Goal: Task Accomplishment & Management: Manage account settings

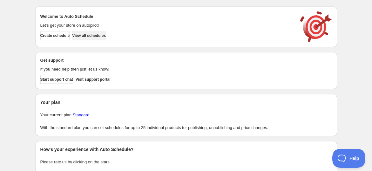
click at [91, 37] on span "View all schedules" at bounding box center [89, 35] width 34 height 5
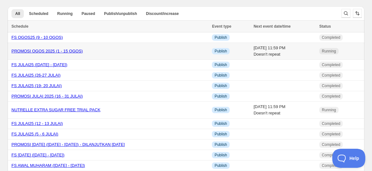
click at [63, 52] on link "PROMOSI OGOS 2025 (1 - 15 OGOS)" at bounding box center [46, 51] width 71 height 5
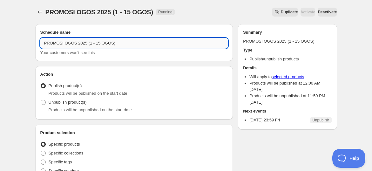
click at [130, 44] on input "PROMOSI OGOS 2025 (1 - 15 OGOS)" at bounding box center [134, 43] width 188 height 10
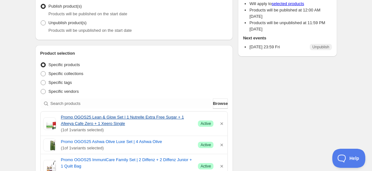
scroll to position [106, 0]
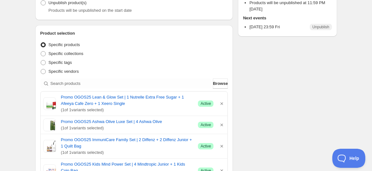
type input "PROMOSI OGOS 2025 (1 - 15 OGOS) DILANJUTKAN SEHINGGA 31 OGOS 2025"
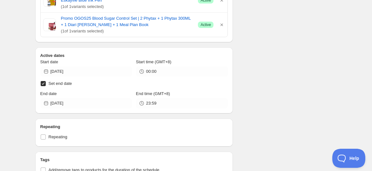
scroll to position [302, 0]
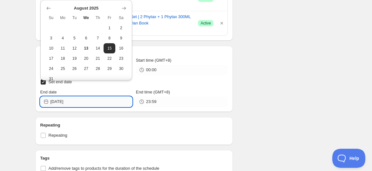
click at [89, 97] on input "[DATE]" at bounding box center [92, 102] width 82 height 10
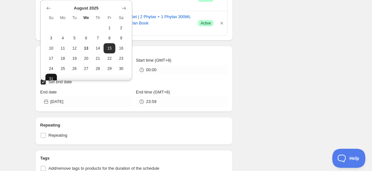
click at [49, 78] on span "31" at bounding box center [51, 78] width 7 height 5
type input "[DATE]"
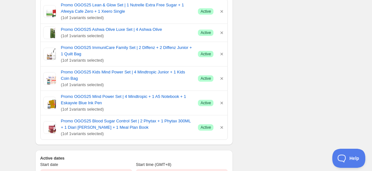
scroll to position [322, 0]
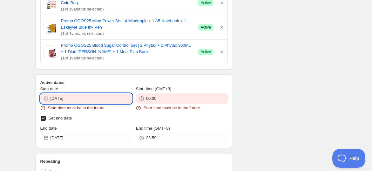
click at [104, 93] on input "[DATE]" at bounding box center [92, 98] width 82 height 10
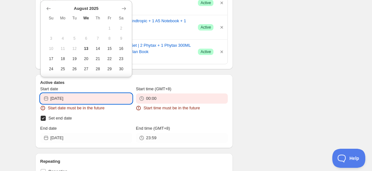
drag, startPoint x: 269, startPoint y: 91, endPoint x: 267, endPoint y: 87, distance: 4.9
click at [268, 91] on div "There were some issues with your form submission Start date must be in the futu…" at bounding box center [183, 58] width 307 height 711
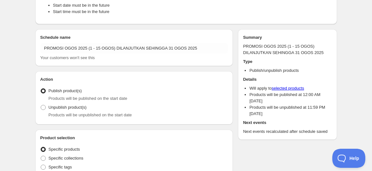
scroll to position [0, 0]
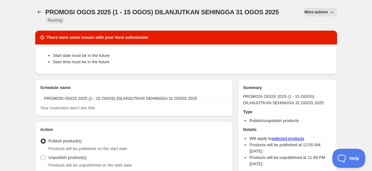
click at [306, 10] on span "More actions" at bounding box center [316, 12] width 24 height 5
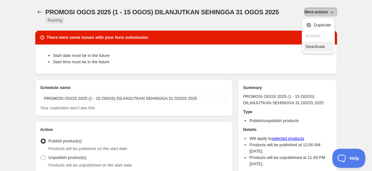
click at [314, 44] on span "Deactivate" at bounding box center [315, 46] width 19 height 5
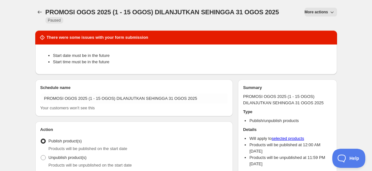
click at [325, 10] on span "More actions" at bounding box center [317, 12] width 24 height 5
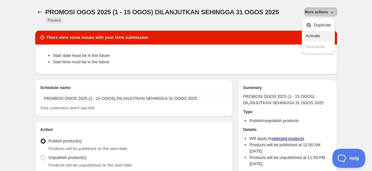
click at [321, 34] on span "Activate" at bounding box center [318, 36] width 25 height 6
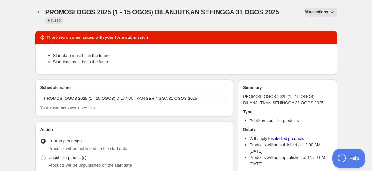
click at [315, 10] on span "More actions" at bounding box center [317, 12] width 24 height 5
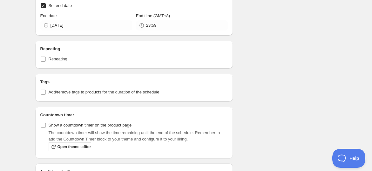
scroll to position [388, 0]
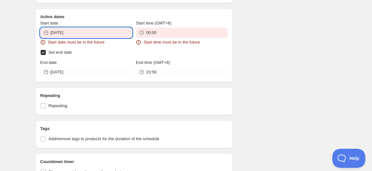
click at [95, 28] on input "[DATE]" at bounding box center [92, 33] width 82 height 10
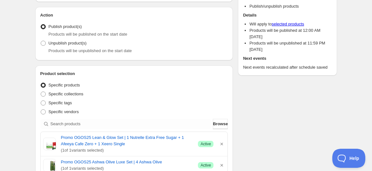
scroll to position [0, 0]
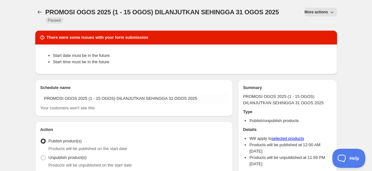
click at [309, 12] on span "More actions" at bounding box center [317, 12] width 24 height 5
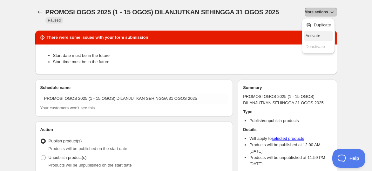
click at [314, 35] on span "Activate" at bounding box center [313, 35] width 15 height 5
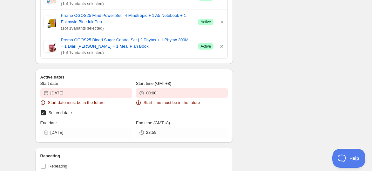
scroll to position [318, 0]
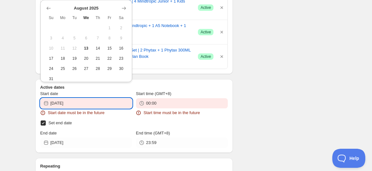
click at [86, 98] on input "[DATE]" at bounding box center [92, 103] width 82 height 10
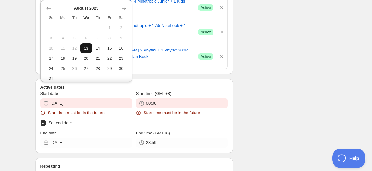
click at [85, 47] on span "13" at bounding box center [86, 48] width 7 height 5
type input "[DATE]"
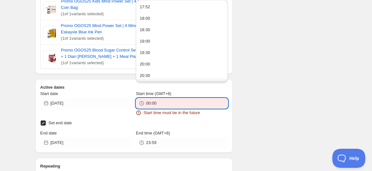
click at [148, 100] on input "00:00" at bounding box center [187, 103] width 82 height 10
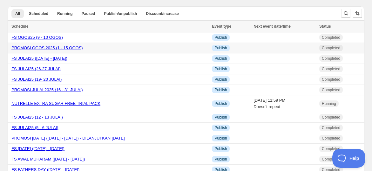
click at [34, 47] on link "PROMOSI OGOS 2025 (1 - 15 OGOS)" at bounding box center [46, 47] width 71 height 5
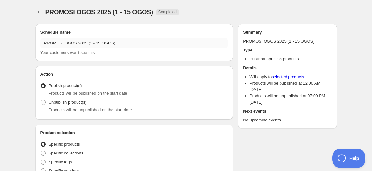
radio input "true"
click at [303, 13] on span "Activate" at bounding box center [307, 12] width 15 height 5
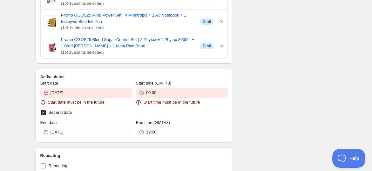
scroll to position [353, 0]
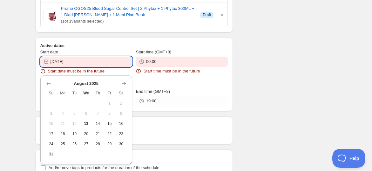
click at [74, 58] on input "[DATE]" at bounding box center [92, 62] width 82 height 10
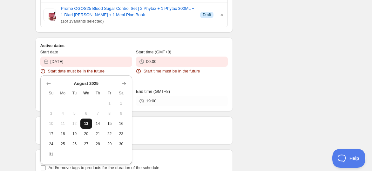
click at [88, 123] on span "13" at bounding box center [86, 123] width 7 height 5
type input "[DATE]"
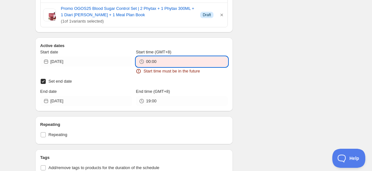
click at [160, 61] on input "00:00" at bounding box center [187, 62] width 82 height 10
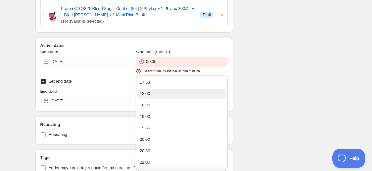
click at [159, 89] on button "18:00" at bounding box center [182, 94] width 88 height 10
type input "18:00"
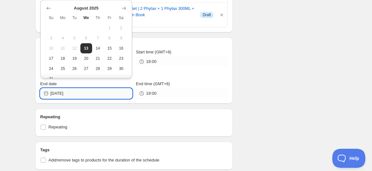
click at [94, 93] on input "[DATE]" at bounding box center [92, 93] width 82 height 10
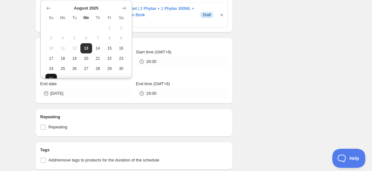
click at [52, 76] on span "31" at bounding box center [51, 78] width 7 height 5
type input "[DATE]"
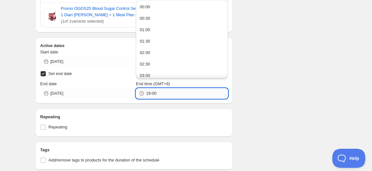
click at [150, 91] on input "19:00" at bounding box center [187, 93] width 82 height 10
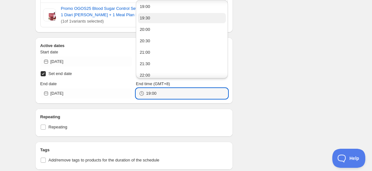
scroll to position [473, 0]
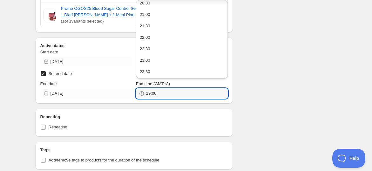
click at [152, 75] on button "23:30" at bounding box center [182, 72] width 88 height 10
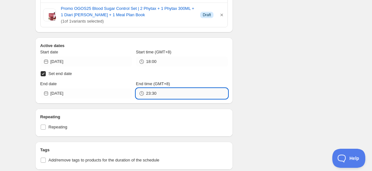
click at [156, 93] on input "23:30" at bounding box center [187, 93] width 82 height 10
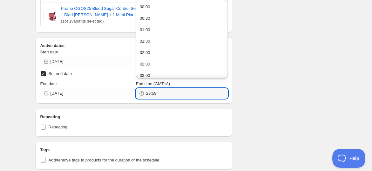
type input "23:59"
click at [255, 101] on div "There were some issues with your form submission Start date must be in the futu…" at bounding box center [183, 31] width 307 height 731
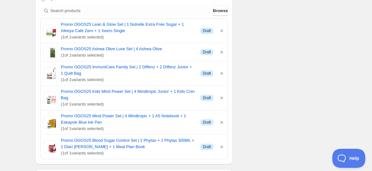
scroll to position [163, 0]
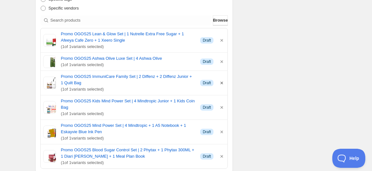
click at [221, 83] on icon "button" at bounding box center [221, 83] width 3 height 3
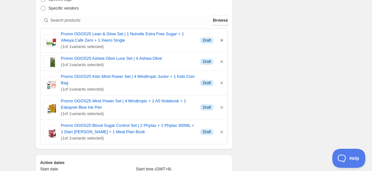
click at [222, 40] on icon "button" at bounding box center [222, 40] width 6 height 6
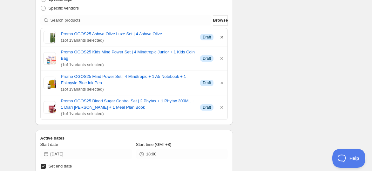
click at [222, 36] on icon "button" at bounding box center [222, 37] width 6 height 6
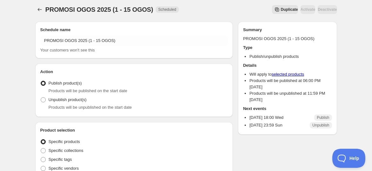
scroll to position [0, 0]
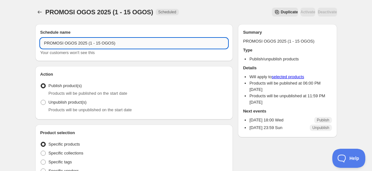
click at [122, 44] on input "PROMOSI OGOS 2025 (1 - 15 OGOS)" at bounding box center [134, 43] width 188 height 10
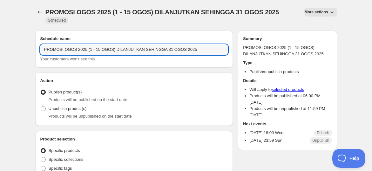
type input "PROMOSI OGOS 2025 (1 - 15 OGOS) DILANJUTKAN SEHINGGA 31 OGOS 2025"
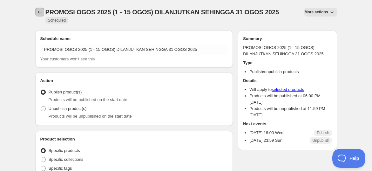
click at [38, 12] on icon "Schedules" at bounding box center [40, 12] width 6 height 6
